Goal: Book appointment/travel/reservation

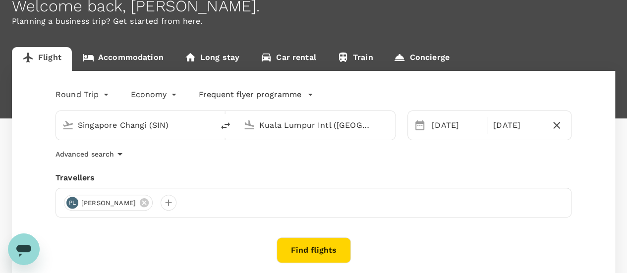
scroll to position [45, 0]
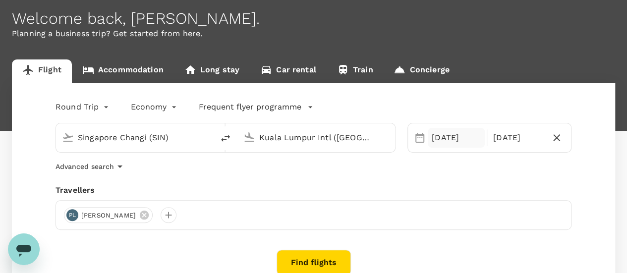
click at [444, 139] on div "[DATE]" at bounding box center [456, 138] width 57 height 20
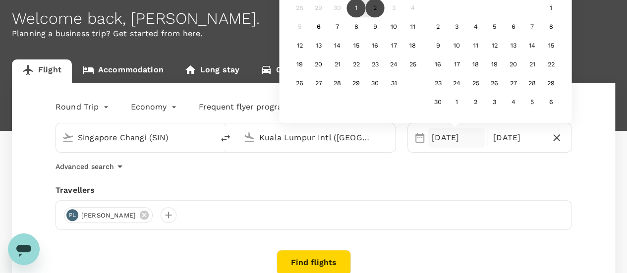
scroll to position [0, 0]
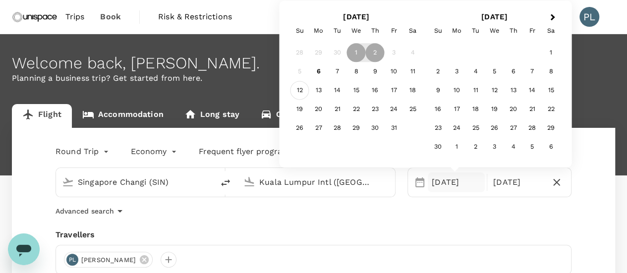
click at [301, 96] on div "12" at bounding box center [300, 90] width 19 height 19
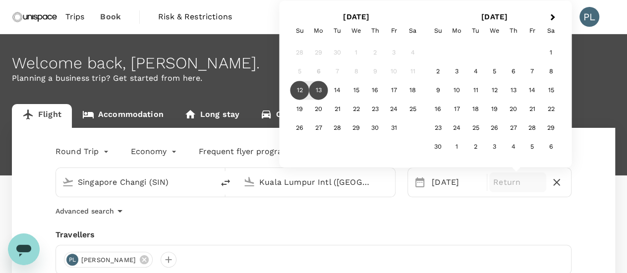
click at [319, 97] on div "13" at bounding box center [318, 90] width 19 height 19
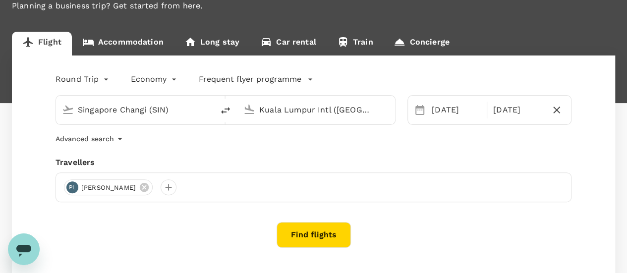
scroll to position [99, 0]
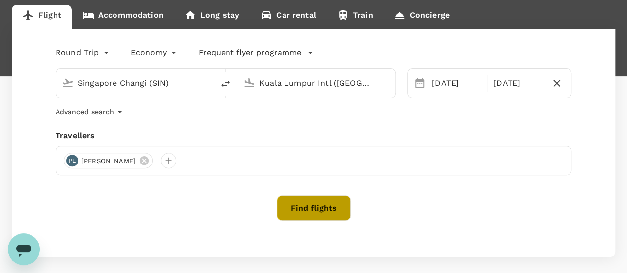
click at [307, 203] on button "Find flights" at bounding box center [314, 208] width 74 height 26
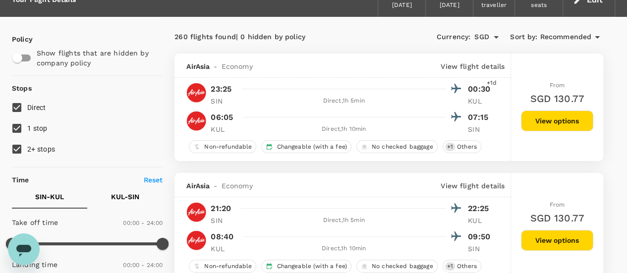
scroll to position [99, 0]
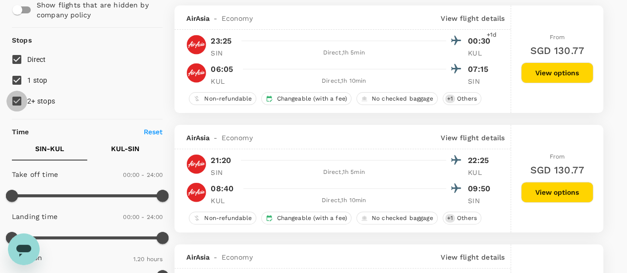
click at [16, 96] on input "2+ stops" at bounding box center [16, 101] width 21 height 21
checkbox input "false"
click at [16, 78] on input "1 stop" at bounding box center [16, 80] width 21 height 21
checkbox input "false"
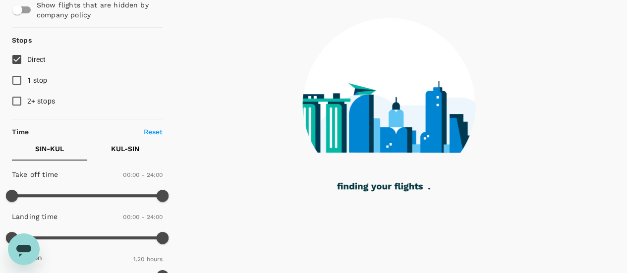
scroll to position [198, 0]
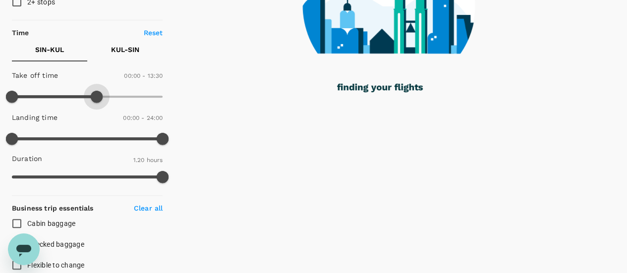
type input "630"
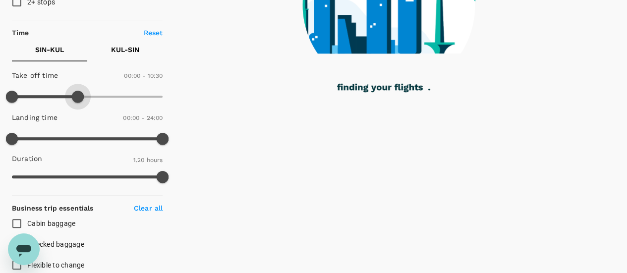
drag, startPoint x: 158, startPoint y: 93, endPoint x: 77, endPoint y: 104, distance: 81.0
click at [77, 103] on span at bounding box center [78, 97] width 12 height 12
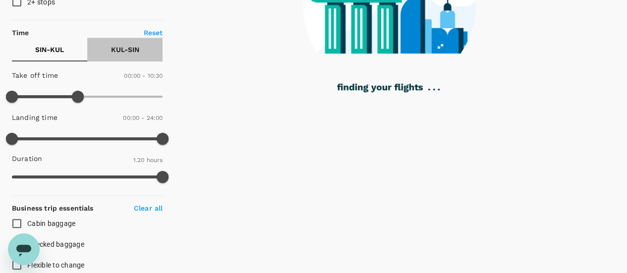
click at [121, 52] on p "KUL - SIN" at bounding box center [125, 50] width 28 height 10
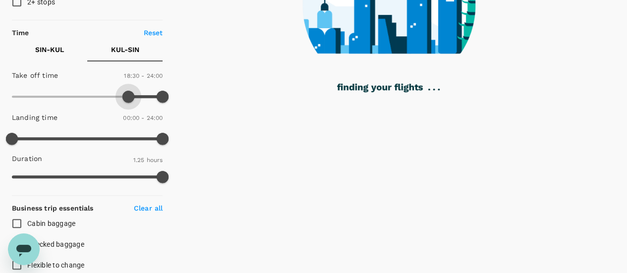
type input "1080"
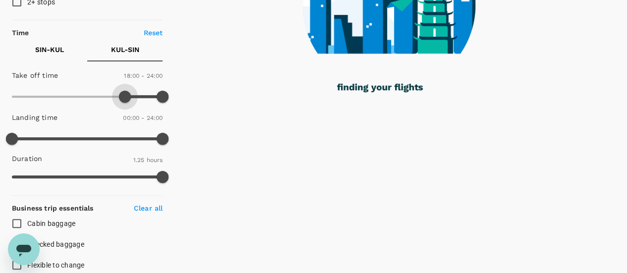
drag, startPoint x: 15, startPoint y: 95, endPoint x: 125, endPoint y: 94, distance: 110.1
click at [125, 94] on span at bounding box center [125, 97] width 12 height 12
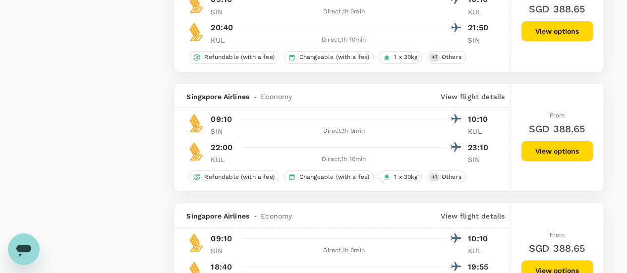
scroll to position [1785, 0]
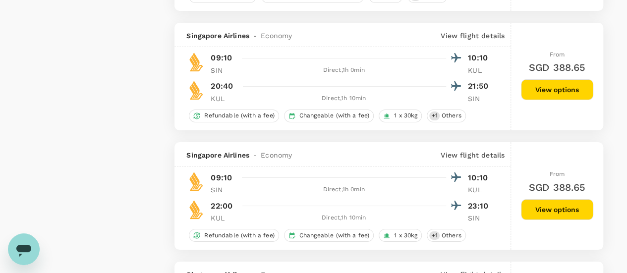
click at [185, 189] on div at bounding box center [193, 183] width 24 height 22
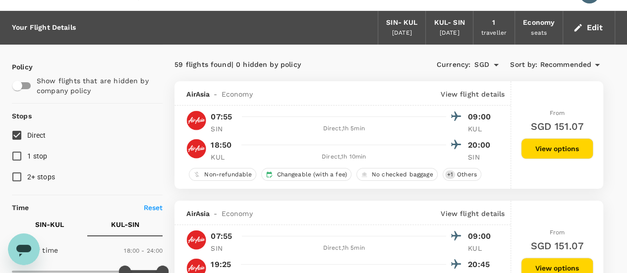
scroll to position [0, 0]
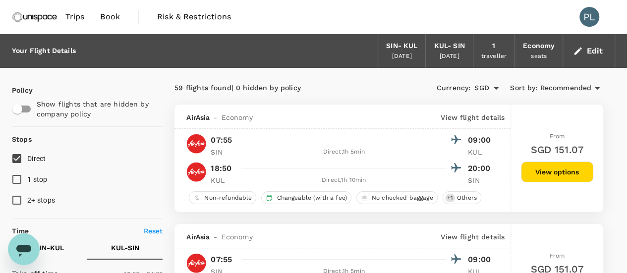
click at [76, 19] on span "Trips" at bounding box center [74, 17] width 19 height 12
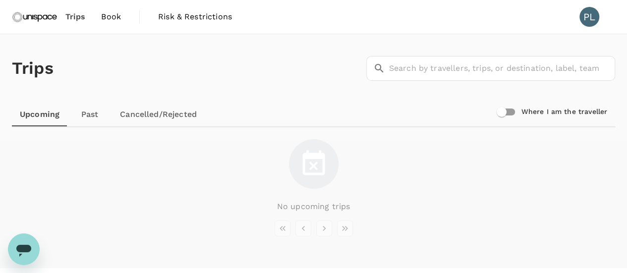
click at [113, 18] on span "Book" at bounding box center [111, 17] width 20 height 12
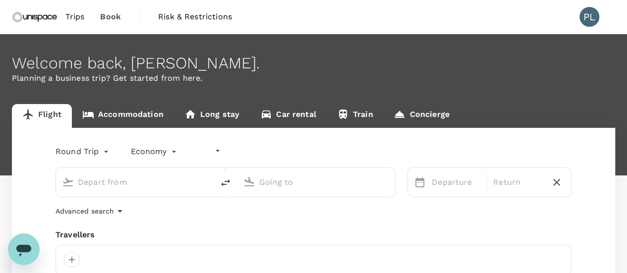
type input "undefined, undefined (any)"
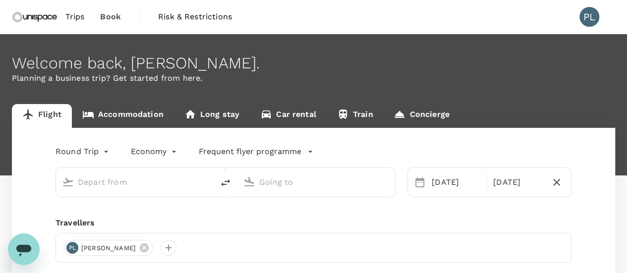
type input "Singapore Changi (SIN)"
type input "Kuala Lumpur Intl ([GEOGRAPHIC_DATA])"
type input "Singapore Changi (SIN)"
type input "Kuala Lumpur Intl ([GEOGRAPHIC_DATA])"
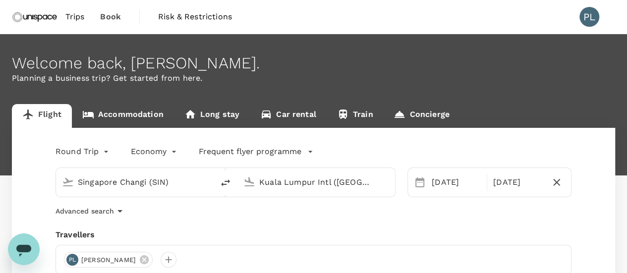
click at [132, 108] on link "Accommodation" at bounding box center [123, 116] width 102 height 24
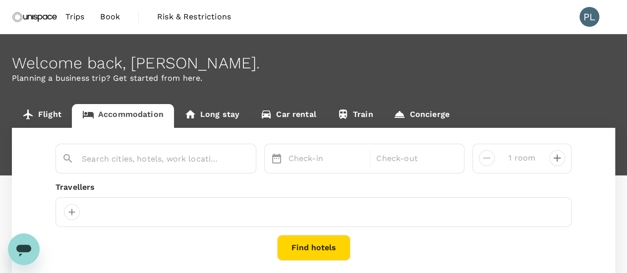
type input "[GEOGRAPHIC_DATA]"
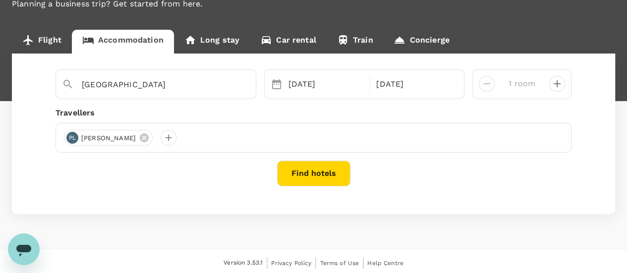
scroll to position [76, 0]
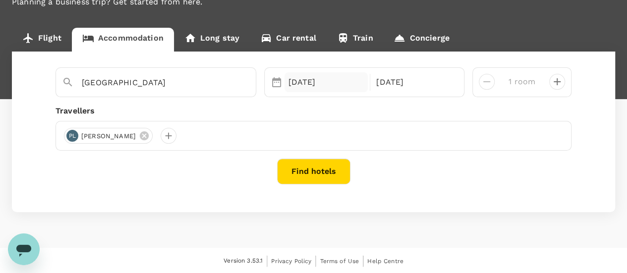
click at [328, 85] on div "[DATE]" at bounding box center [327, 82] width 84 height 20
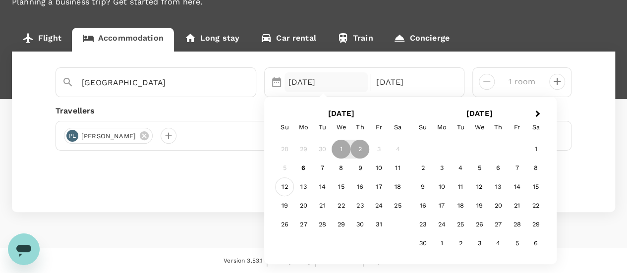
click at [284, 182] on div "12" at bounding box center [284, 187] width 19 height 19
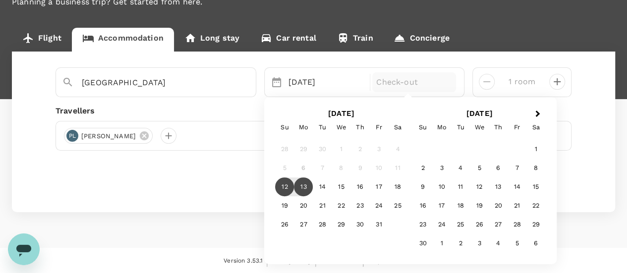
click at [303, 189] on div "13" at bounding box center [303, 187] width 19 height 19
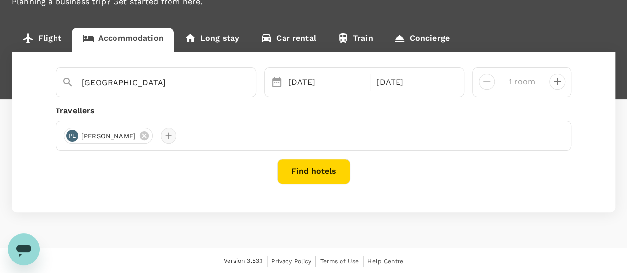
click at [162, 139] on div at bounding box center [169, 136] width 16 height 16
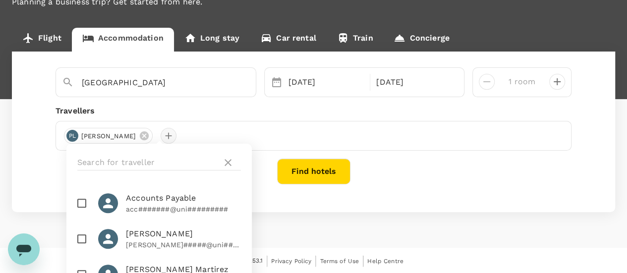
click at [162, 139] on div at bounding box center [169, 136] width 16 height 16
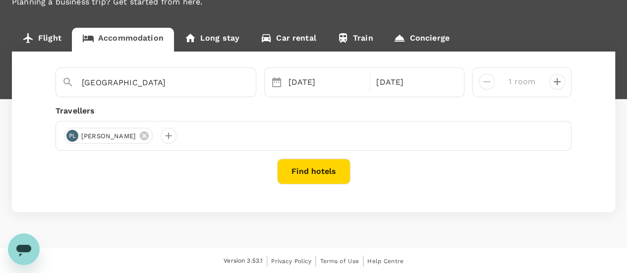
click at [302, 163] on button "Find hotels" at bounding box center [313, 172] width 73 height 26
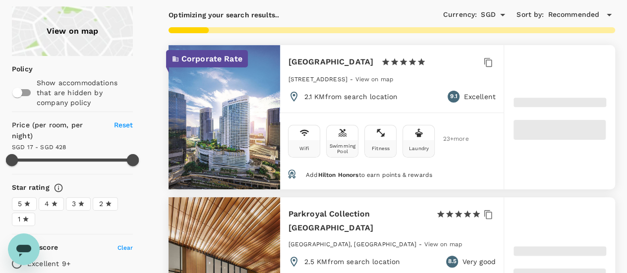
type input "428.14"
type input "16.14"
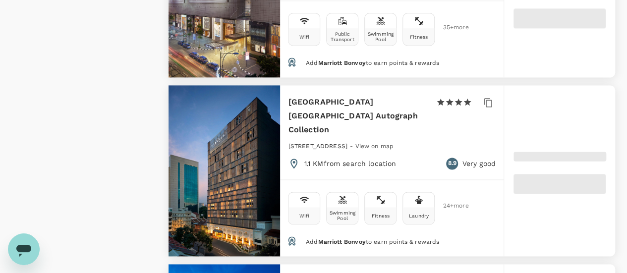
scroll to position [2728, 0]
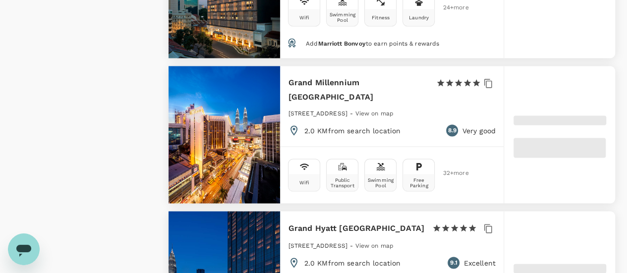
type input "499.61"
type input "14.61"
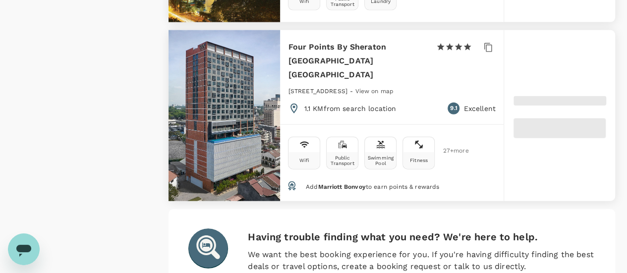
scroll to position [2926, 0]
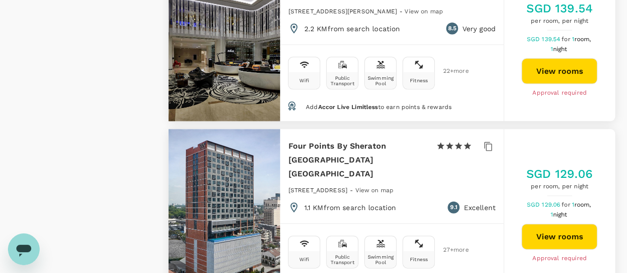
type input "499.61"
